Goal: Information Seeking & Learning: Learn about a topic

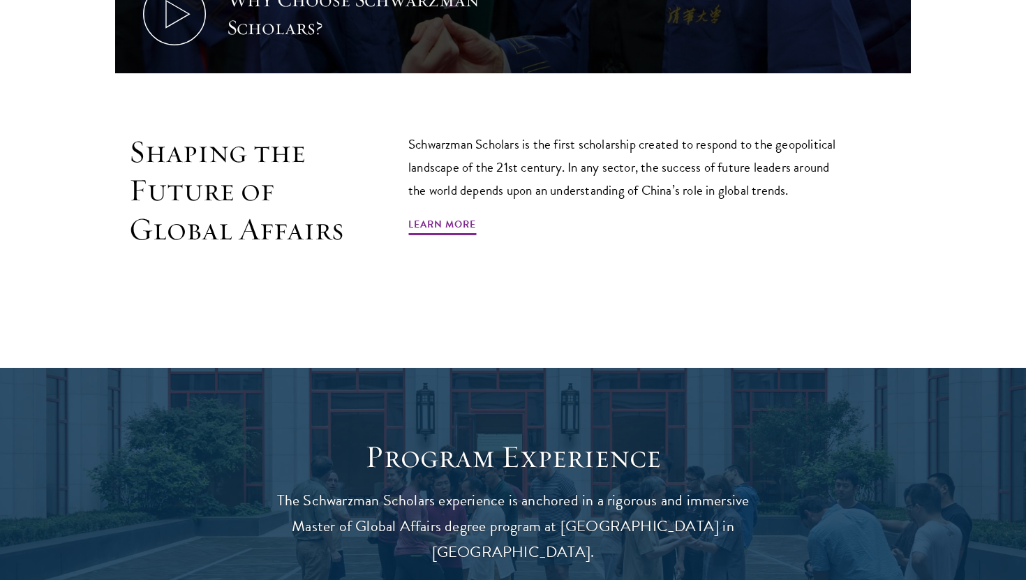
scroll to position [1051, 0]
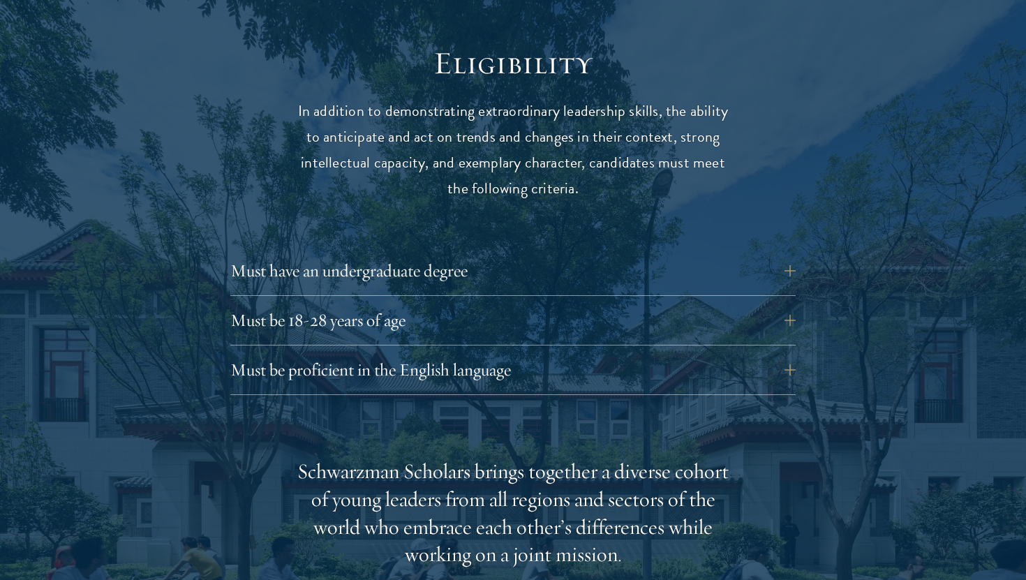
scroll to position [1819, 0]
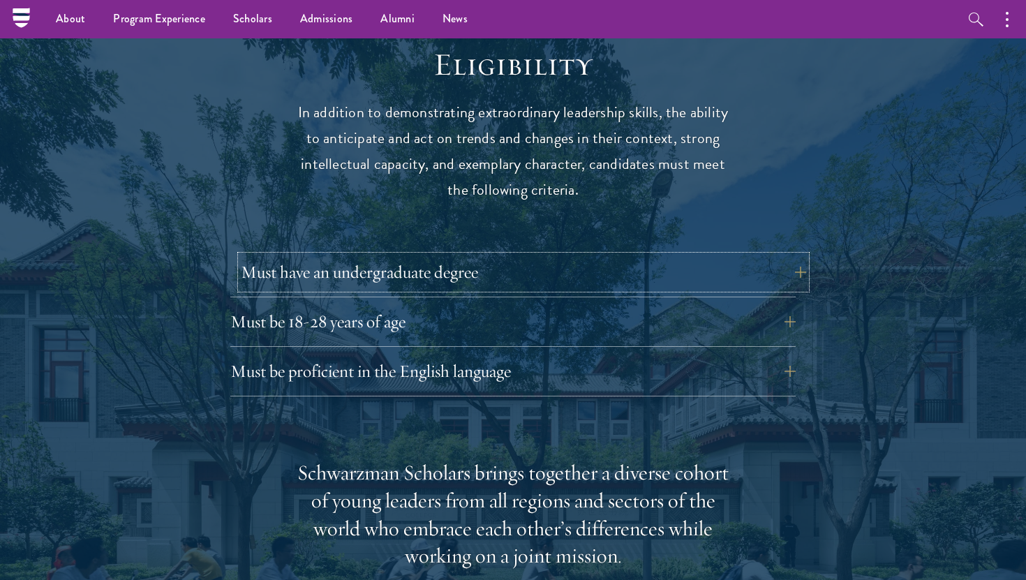
click at [790, 256] on button "Must have an undergraduate degree" at bounding box center [523, 273] width 565 height 34
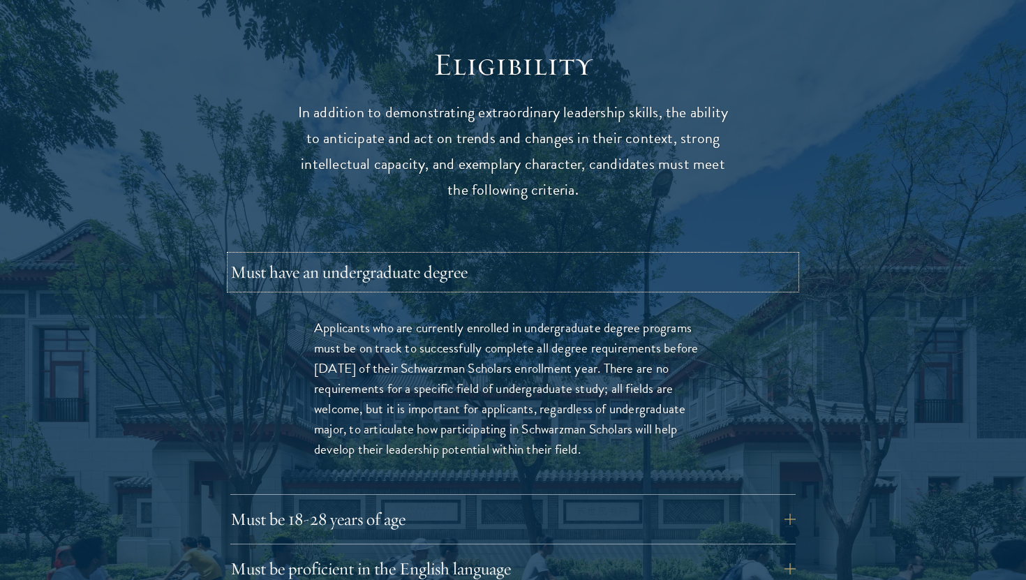
scroll to position [1870, 0]
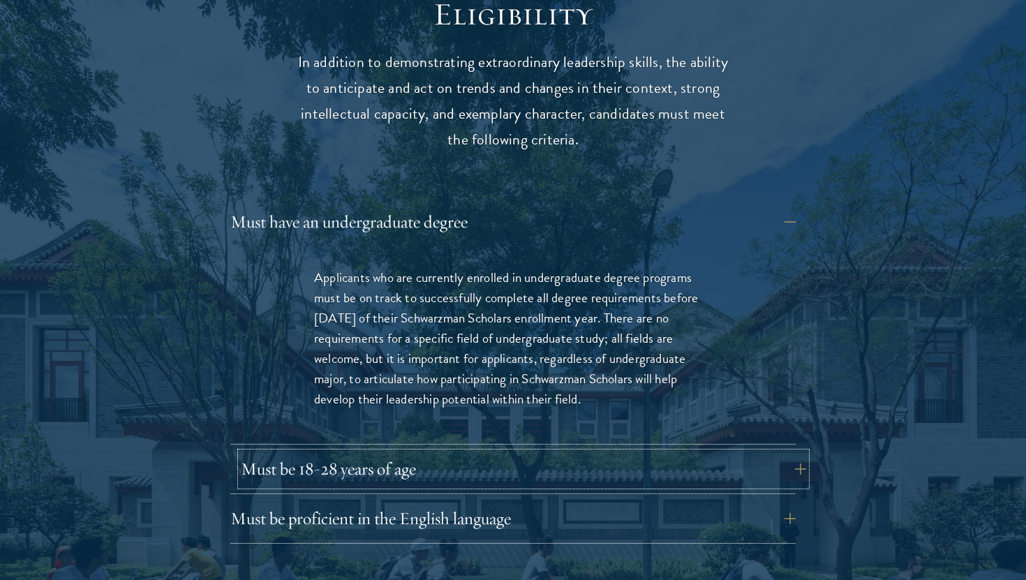
click at [735, 452] on button "Must be 18-28 years of age" at bounding box center [523, 469] width 565 height 34
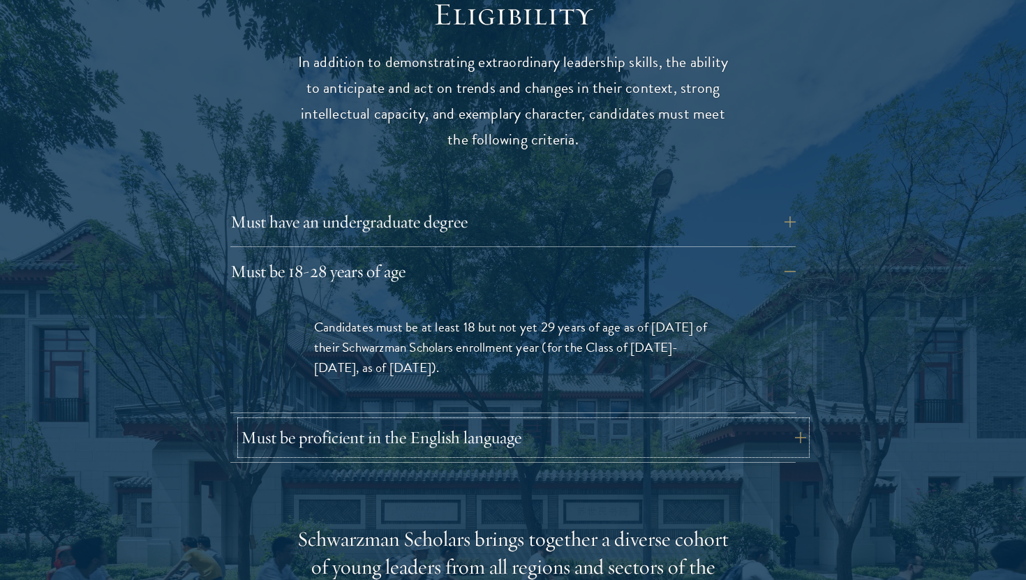
click at [691, 421] on button "Must be proficient in the English language" at bounding box center [523, 438] width 565 height 34
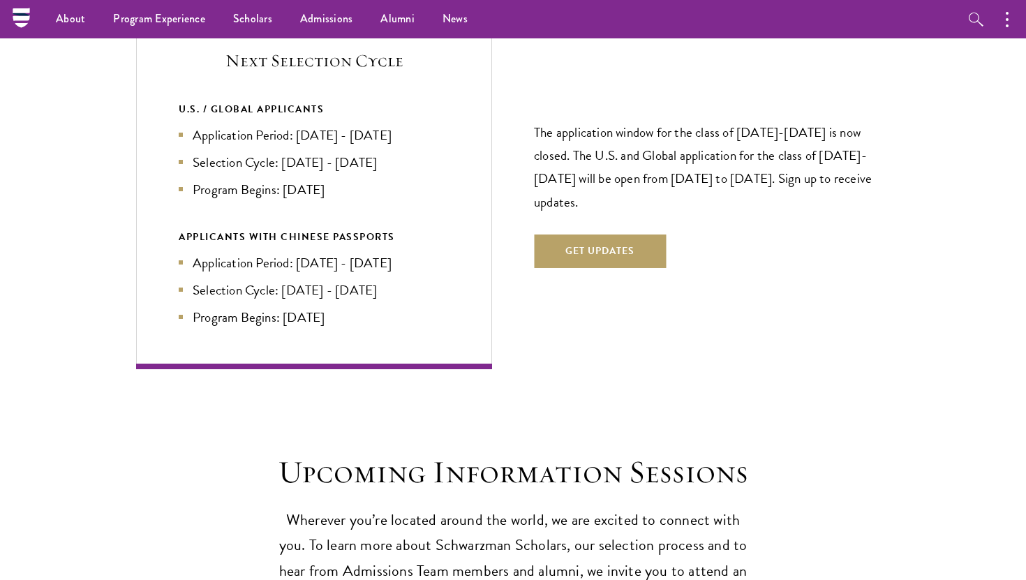
scroll to position [3364, 0]
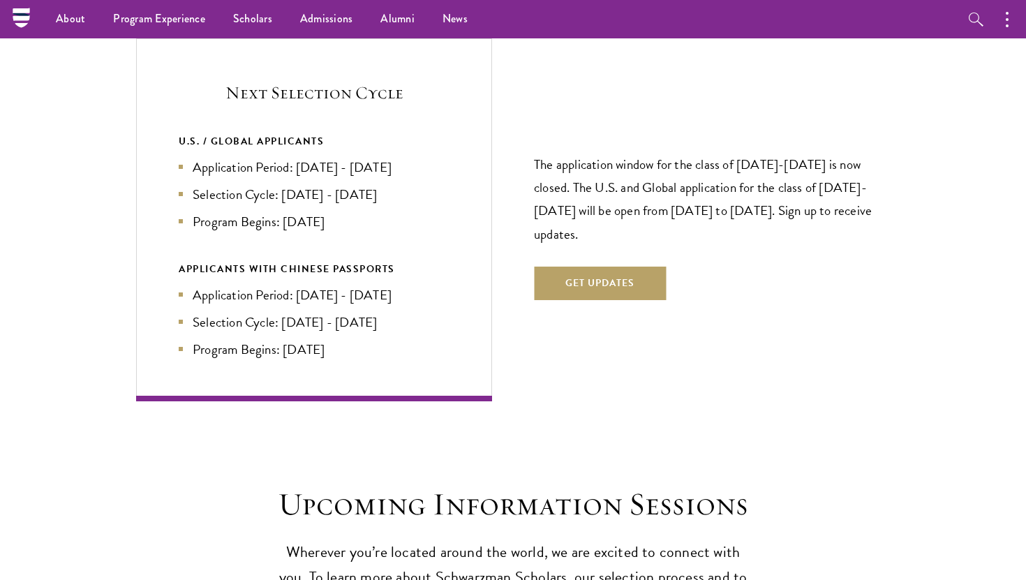
drag, startPoint x: 300, startPoint y: 269, endPoint x: 451, endPoint y: 269, distance: 150.8
click at [451, 269] on div "Next Selection Cycle U.S. / GLOBAL APPLICANTS Application Period: [DATE] - [DAT…" at bounding box center [314, 219] width 356 height 362
drag, startPoint x: 279, startPoint y: 327, endPoint x: 365, endPoint y: 332, distance: 86.7
click at [365, 332] on div "Next Selection Cycle U.S. / GLOBAL APPLICANTS Application Period: [DATE] - [DAT…" at bounding box center [314, 219] width 356 height 362
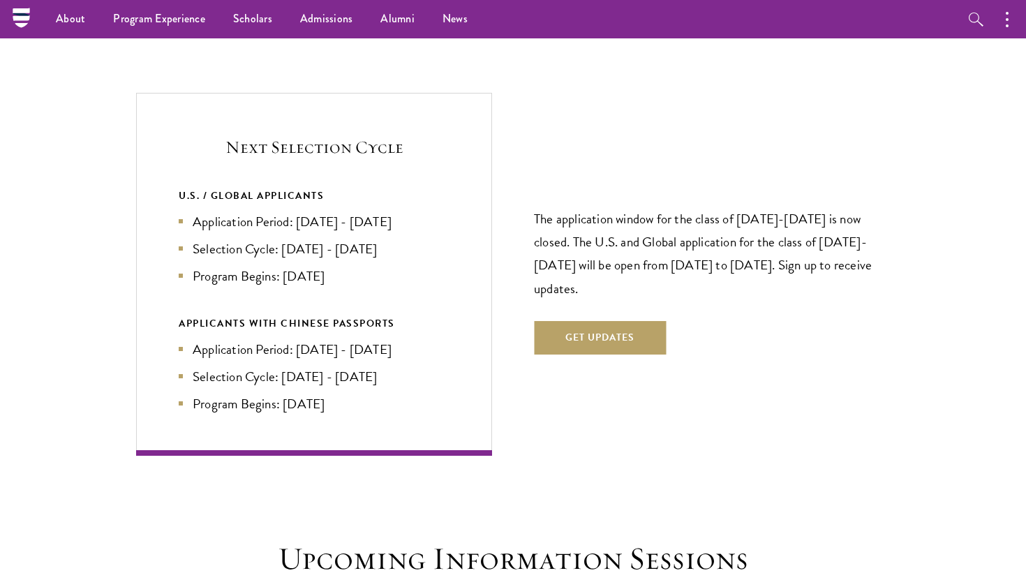
scroll to position [3306, 0]
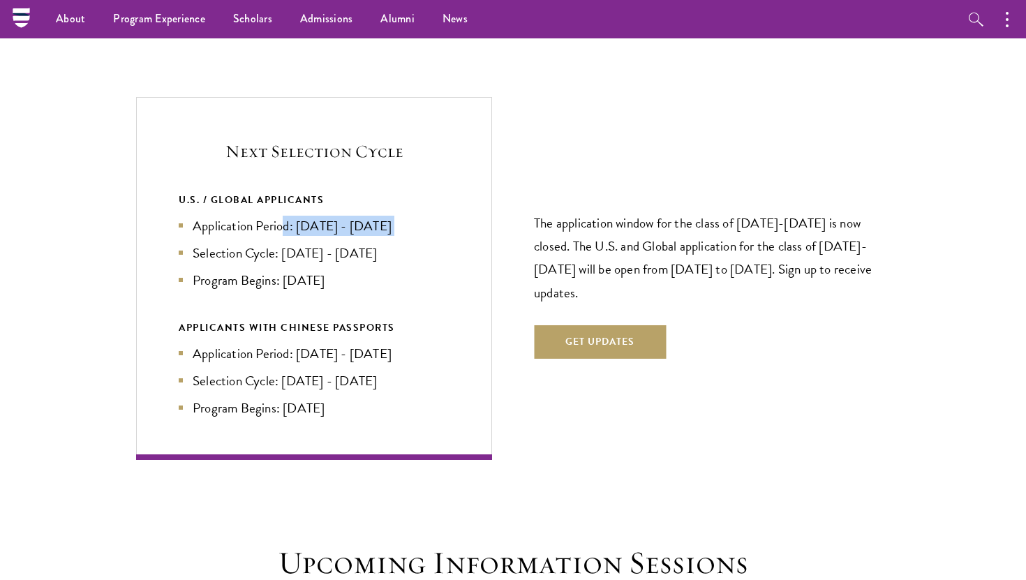
drag, startPoint x: 286, startPoint y: 197, endPoint x: 406, endPoint y: 214, distance: 120.6
click at [406, 216] on ul "Application Period: [DATE] - [DATE] Selection Cycle: [DATE] - [DATE] Program Be…" at bounding box center [314, 253] width 271 height 75
click at [358, 216] on li "Application Period: [DATE] - [DATE]" at bounding box center [314, 226] width 271 height 20
click at [362, 216] on li "Application Period: [DATE] - [DATE]" at bounding box center [314, 226] width 271 height 20
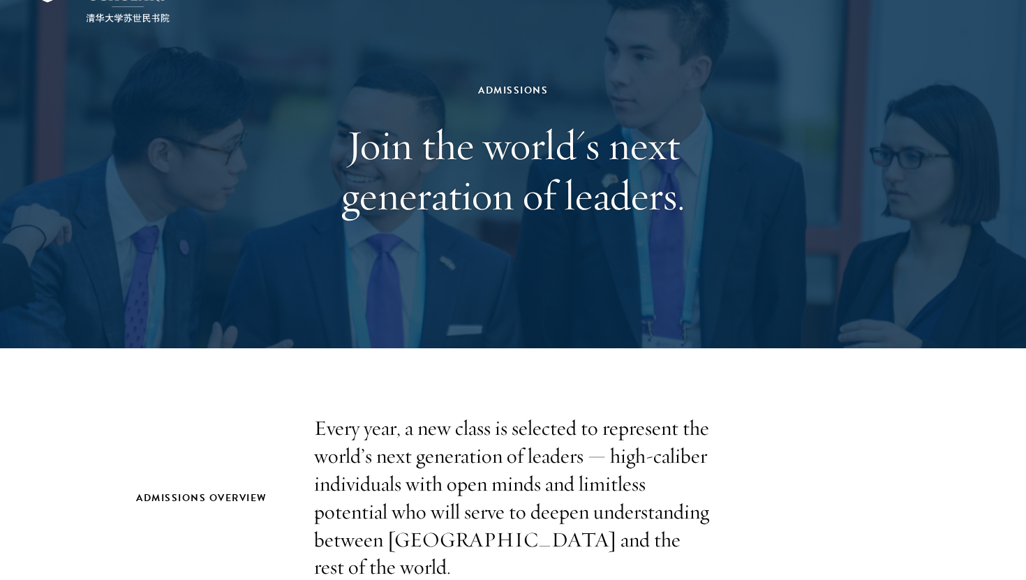
scroll to position [0, 0]
